Goal: Transaction & Acquisition: Purchase product/service

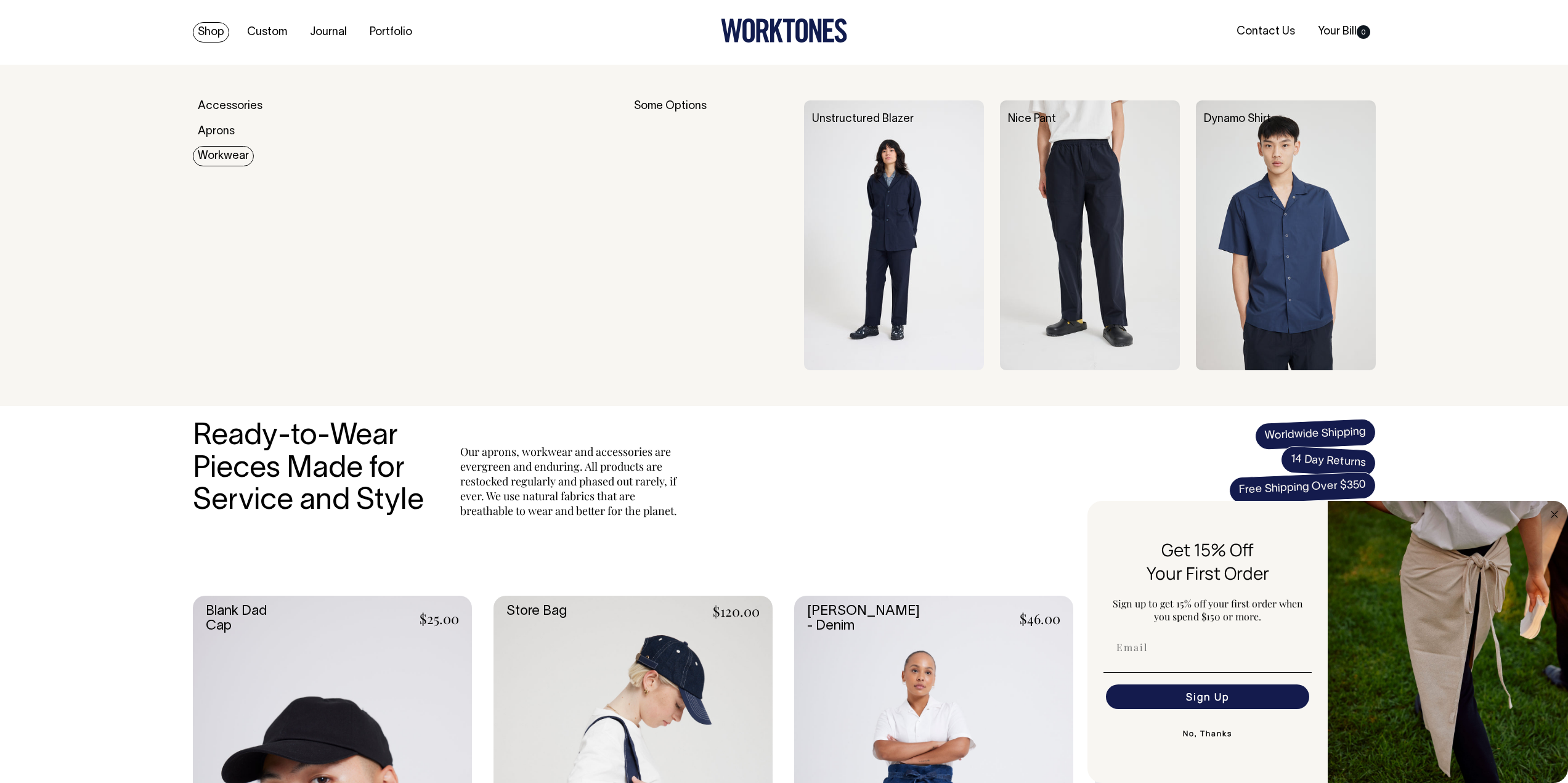
click at [218, 154] on link "Workwear" at bounding box center [224, 156] width 61 height 21
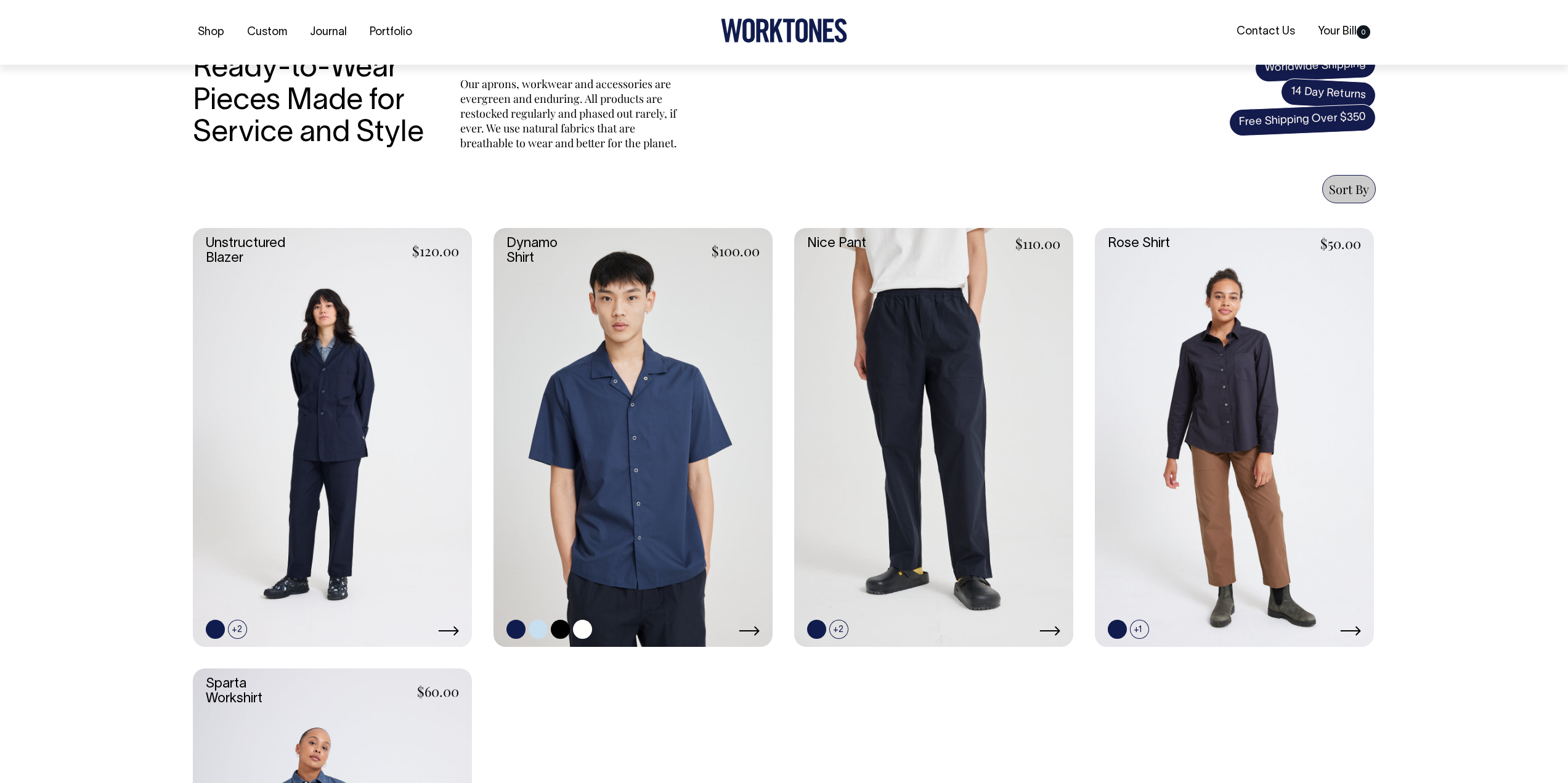
click at [584, 408] on link at bounding box center [632, 437] width 279 height 419
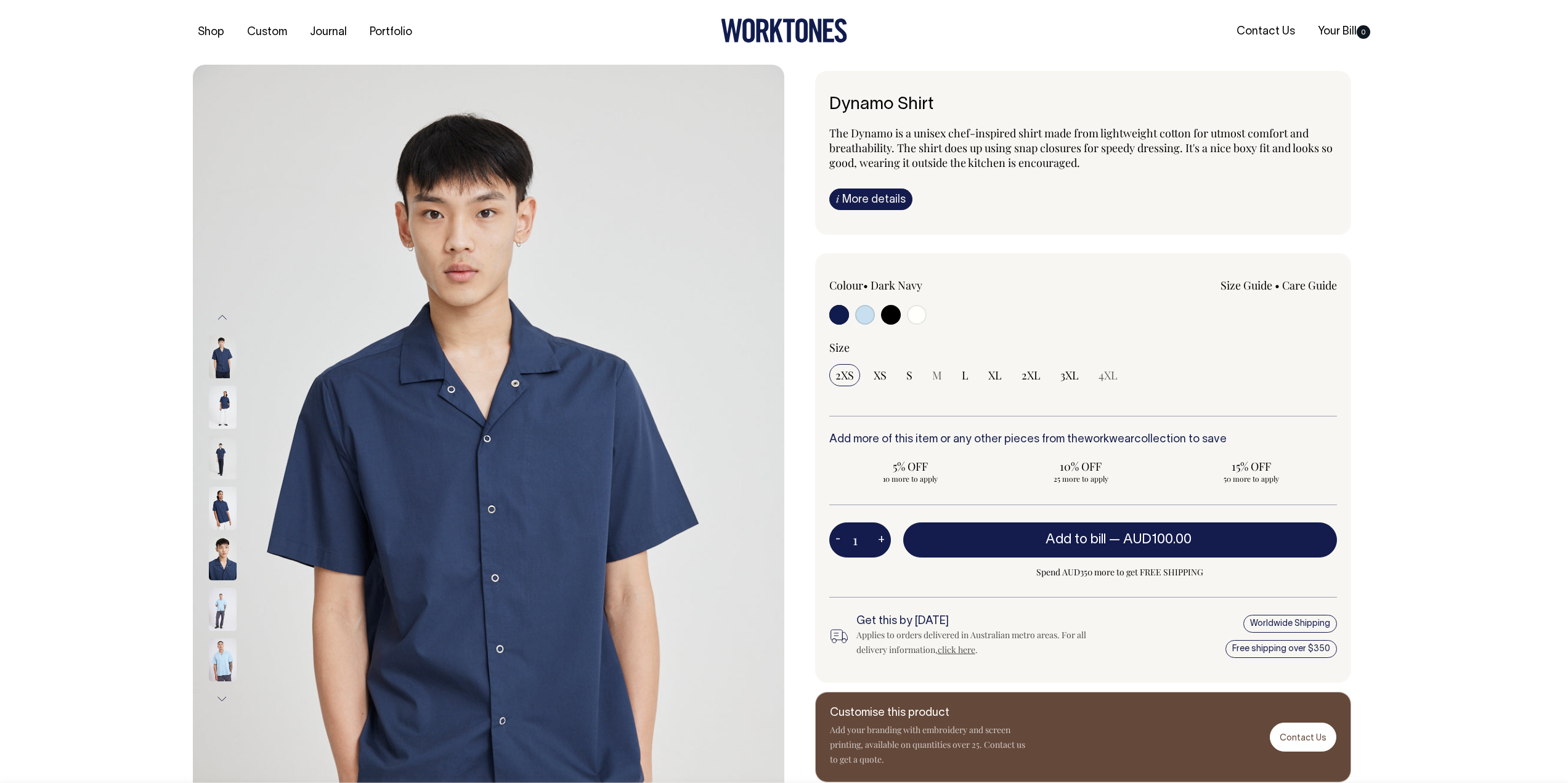
click at [913, 310] on input "radio" at bounding box center [916, 315] width 20 height 20
radio input "true"
select select "Off-White"
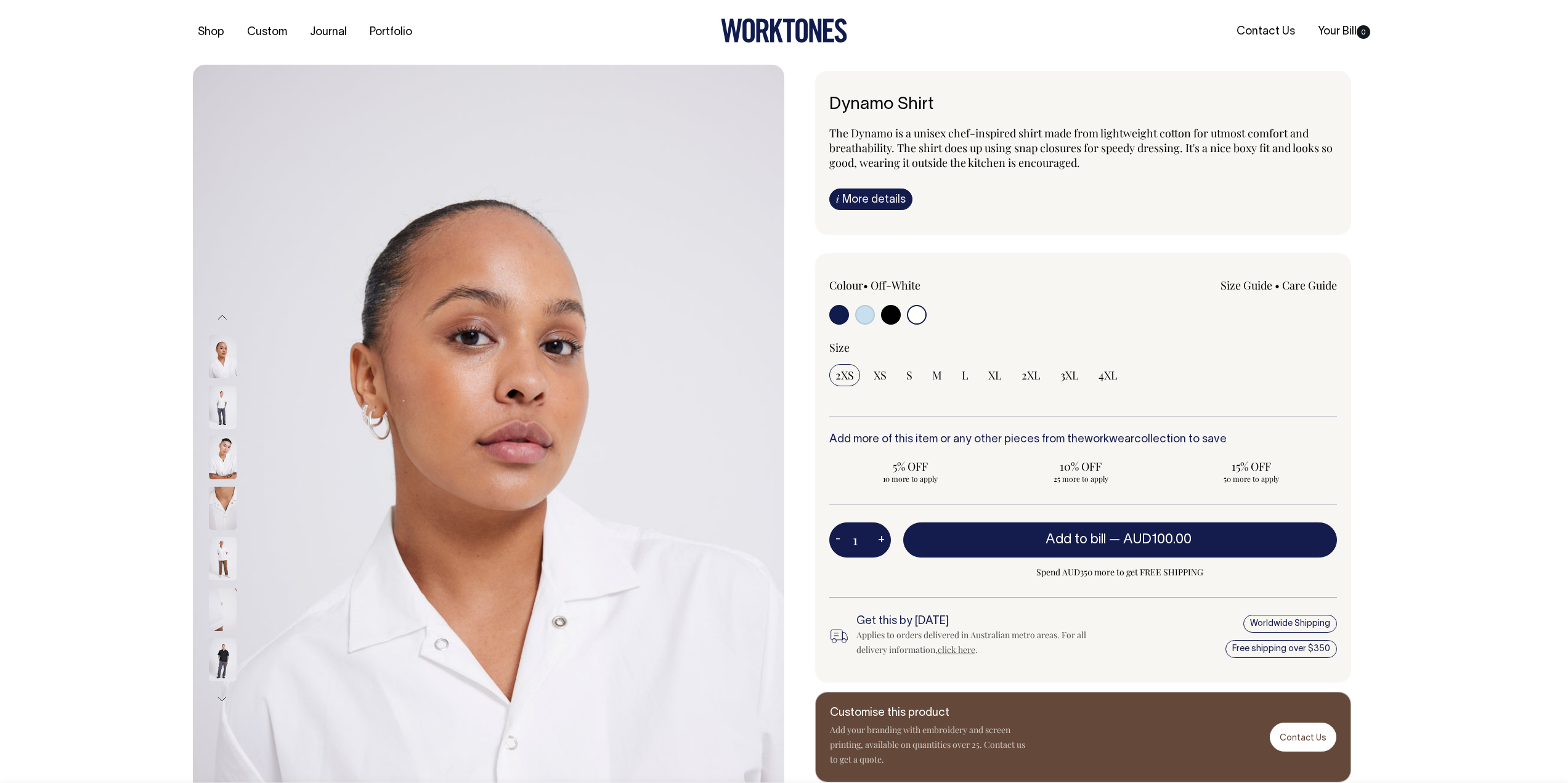
click at [225, 316] on button "Previous" at bounding box center [222, 317] width 18 height 28
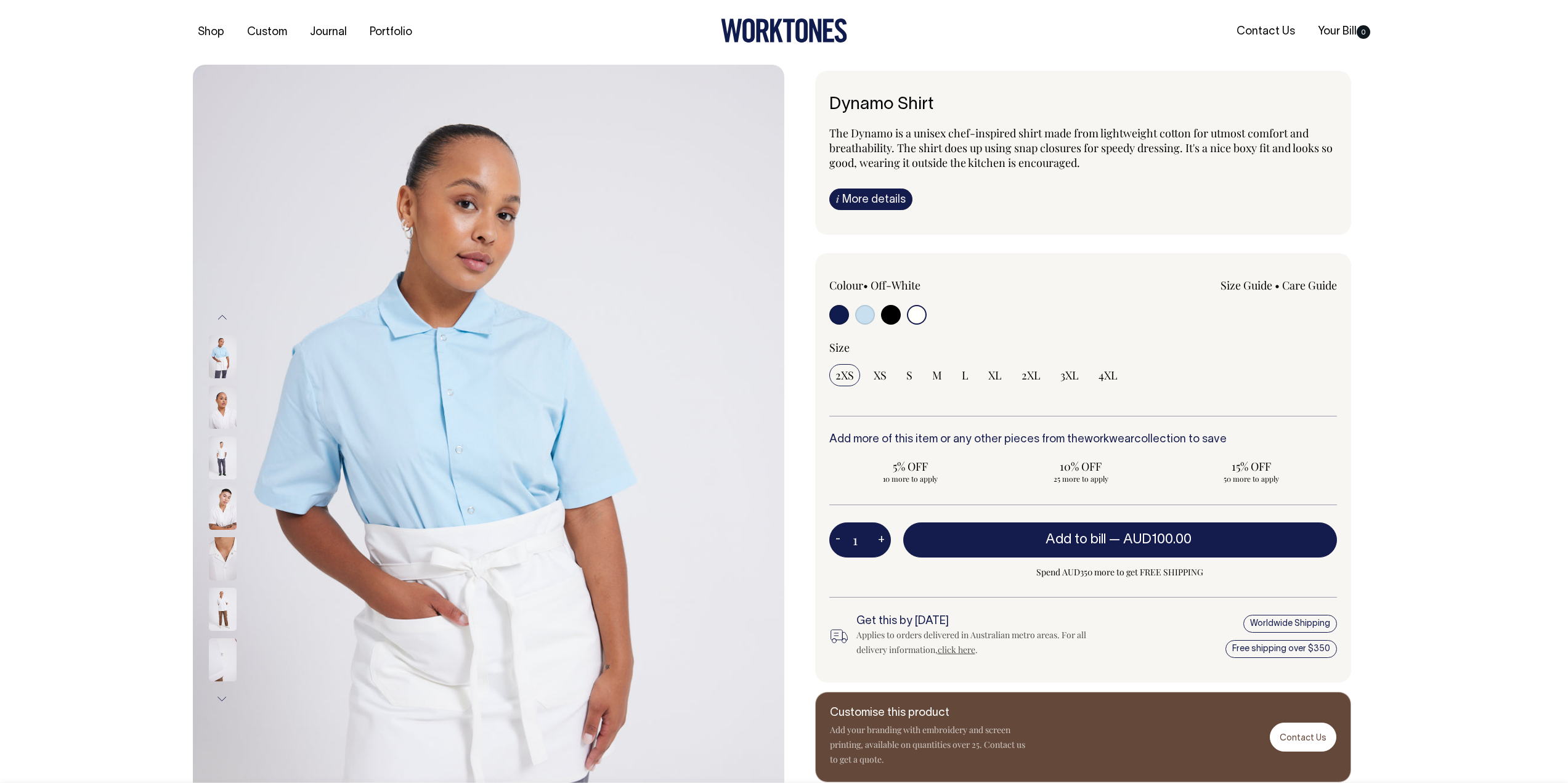
click at [225, 316] on button "Previous" at bounding box center [222, 317] width 18 height 28
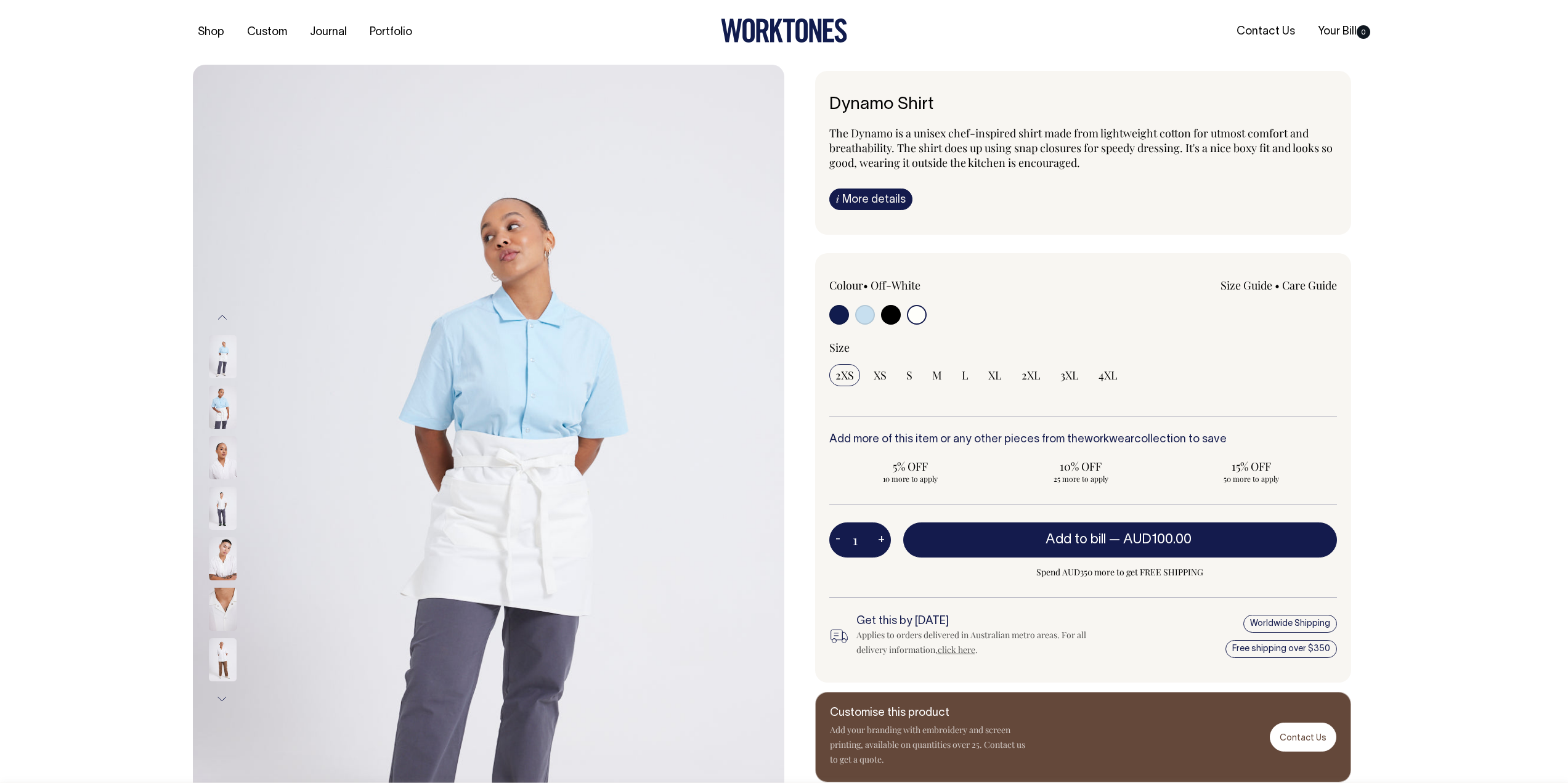
click at [219, 697] on button "Next" at bounding box center [222, 699] width 18 height 28
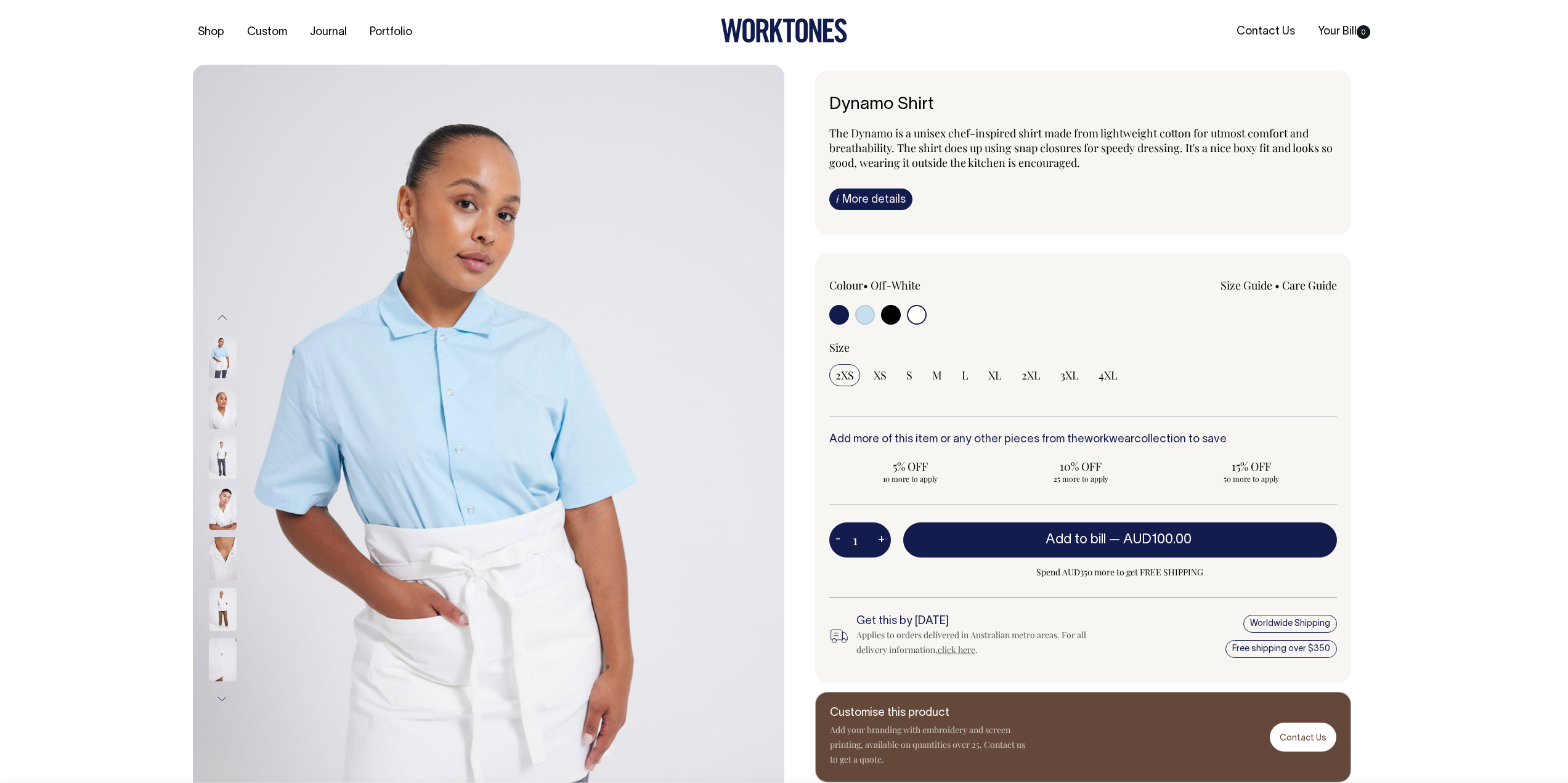
click at [223, 662] on img at bounding box center [222, 659] width 28 height 43
